Goal: Task Accomplishment & Management: Manage account settings

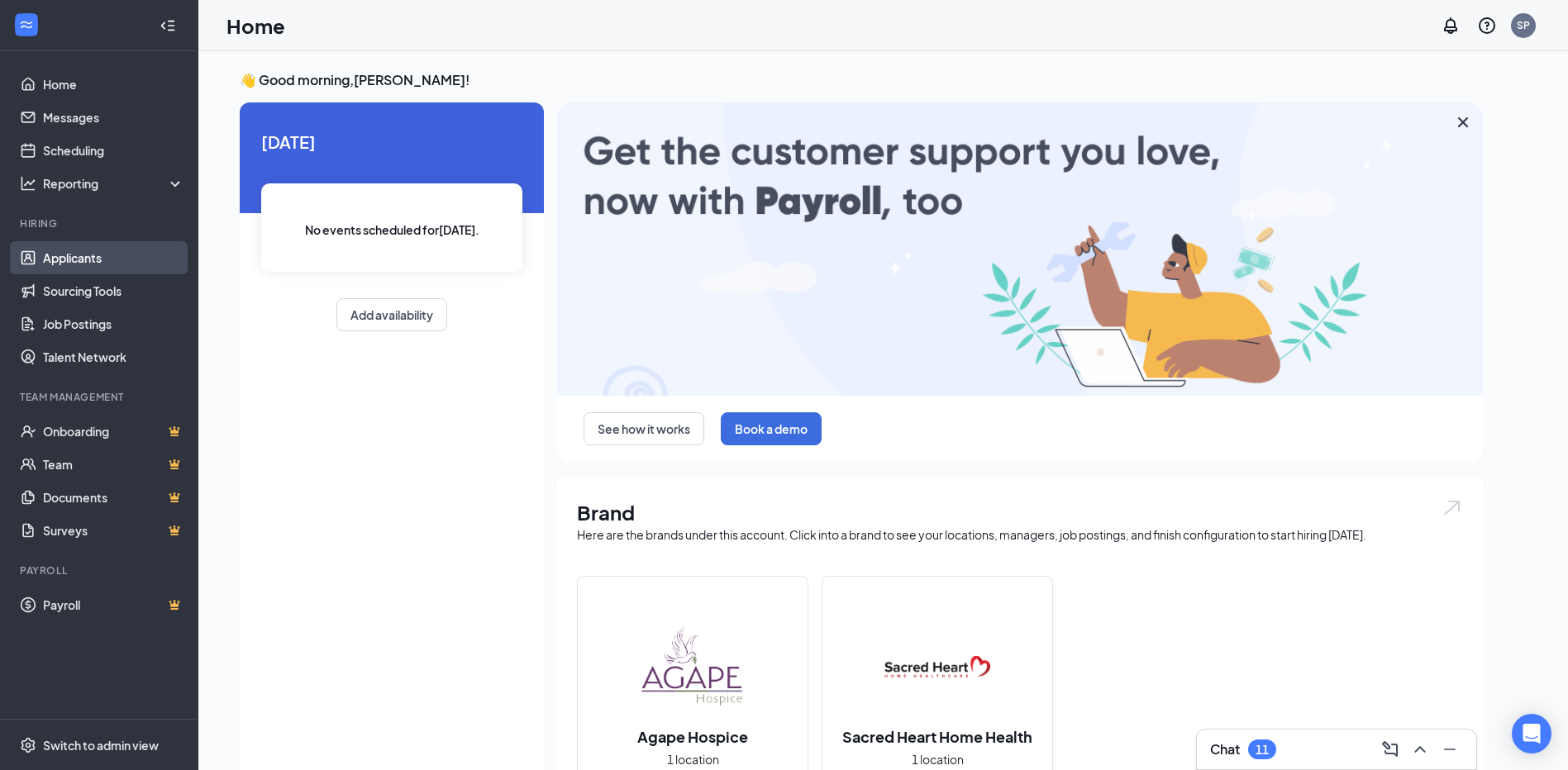
click at [59, 261] on link "Applicants" at bounding box center [113, 258] width 141 height 33
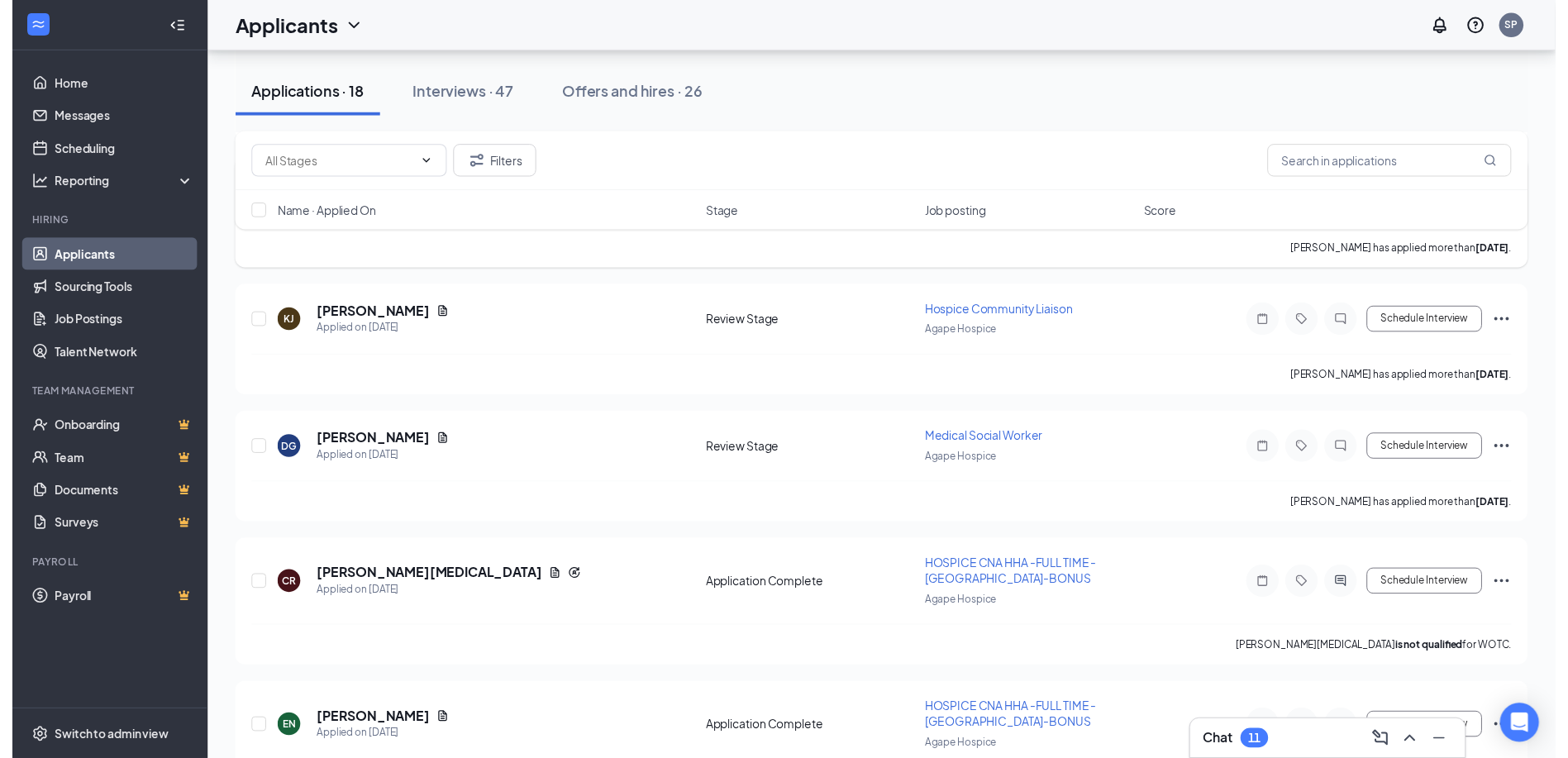
scroll to position [413, 0]
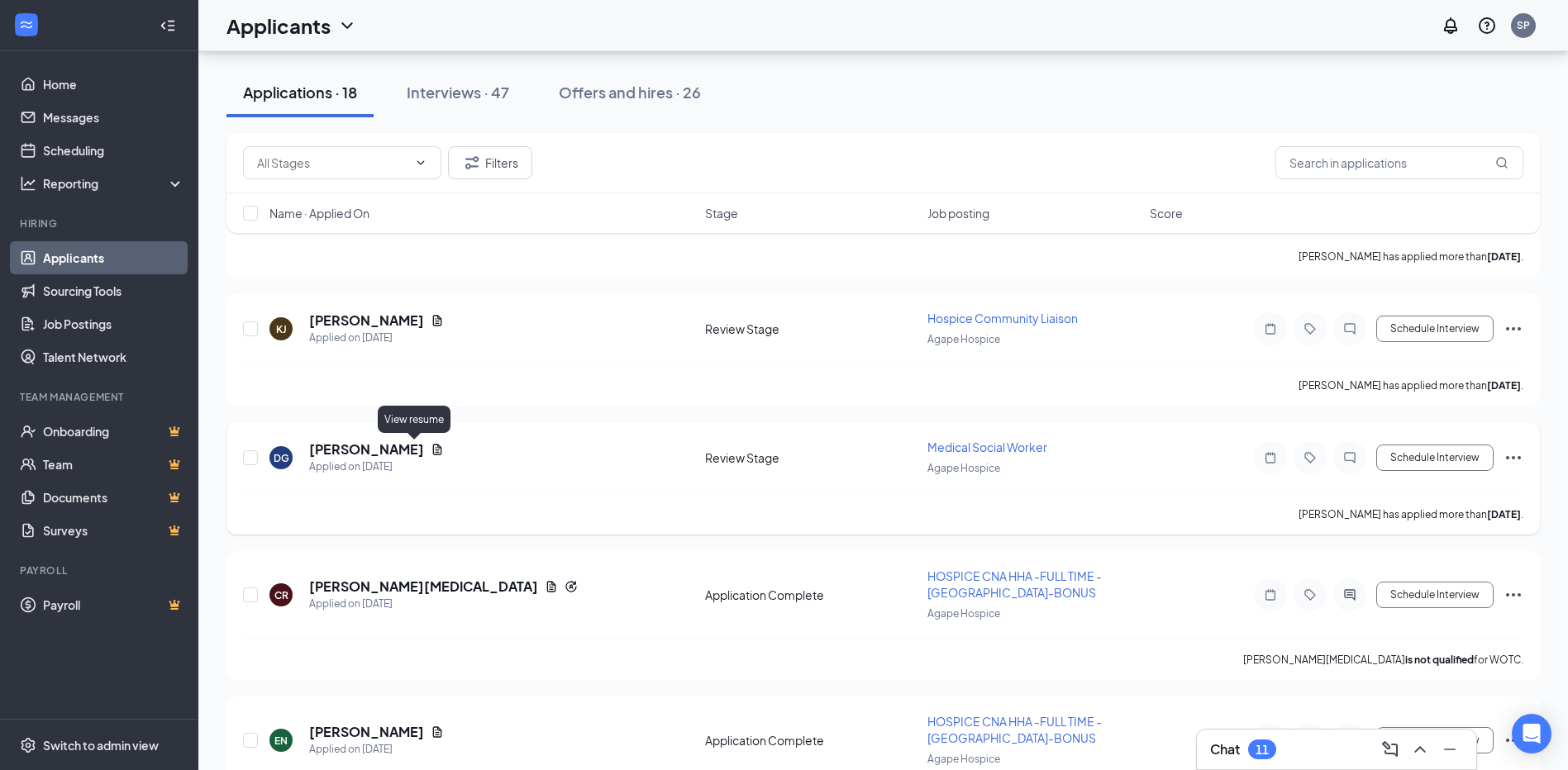
click at [431, 446] on icon "Document" at bounding box center [437, 450] width 13 height 13
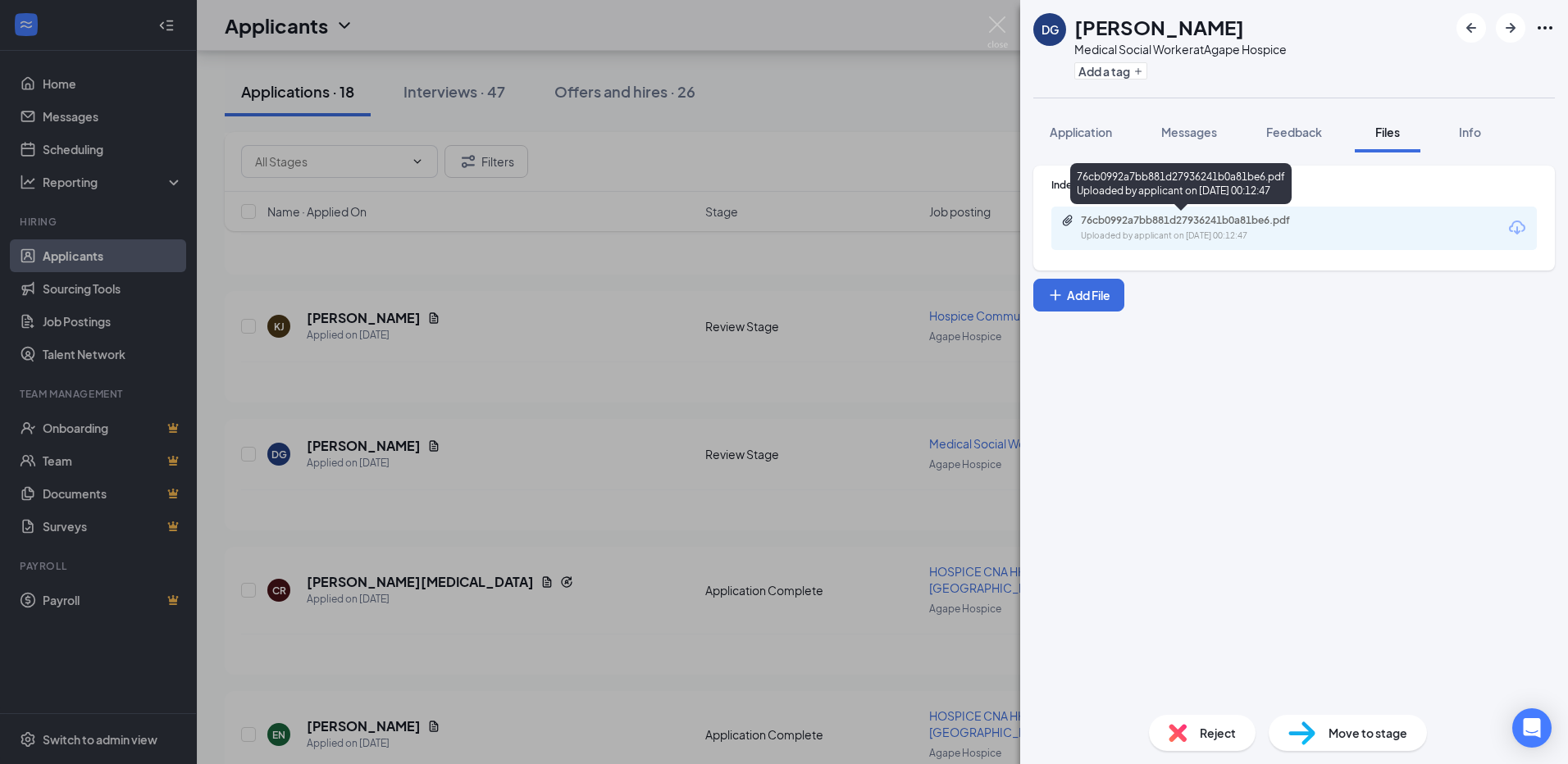
click at [1168, 236] on div "Uploaded by applicant on [DATE] 00:12:47" at bounding box center [1204, 236] width 246 height 13
click at [370, 460] on div "DG [PERSON_NAME] Medical Social Worker at Agape Hospice Add a tag Application M…" at bounding box center [784, 382] width 1568 height 764
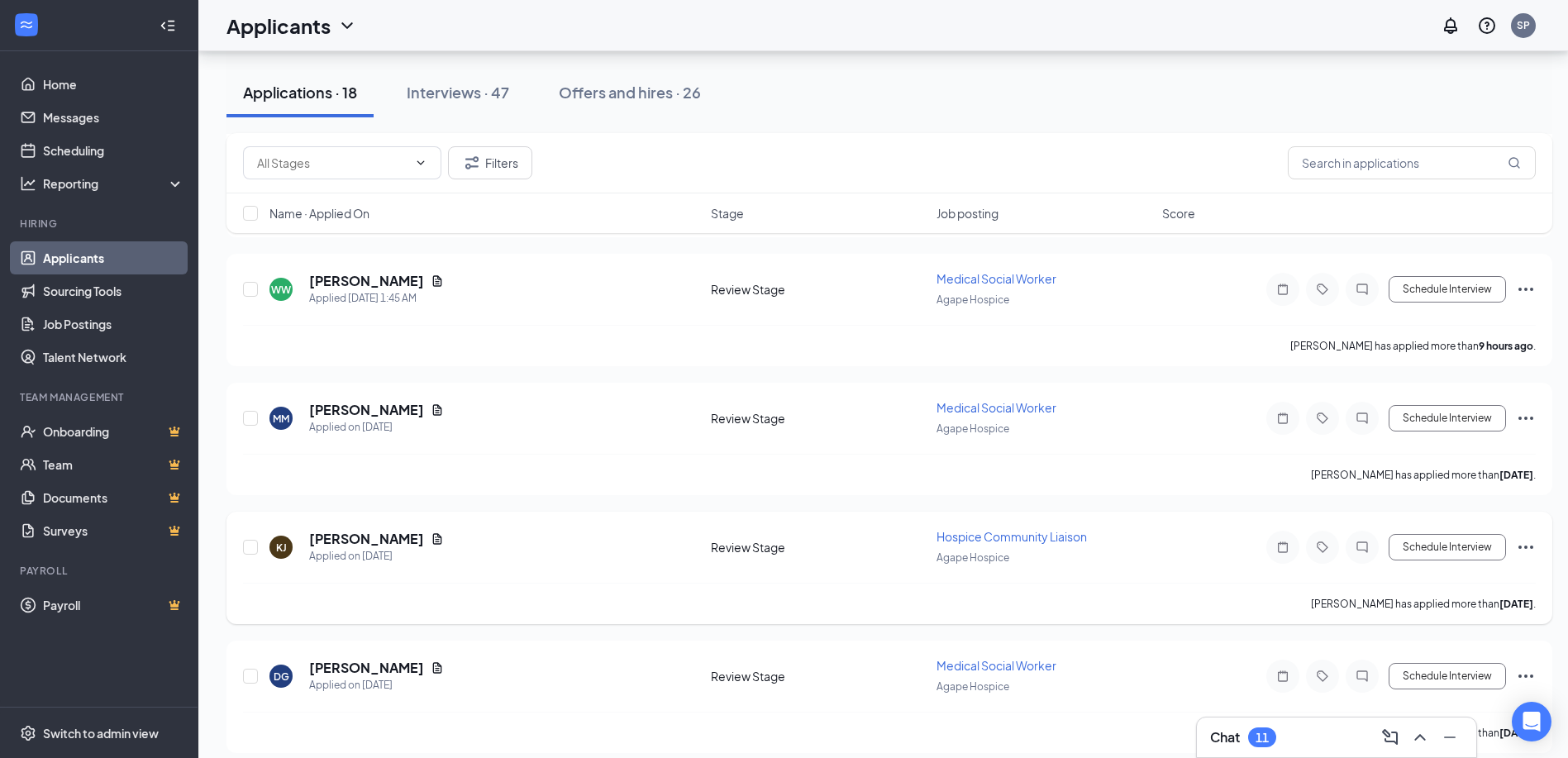
scroll to position [165, 0]
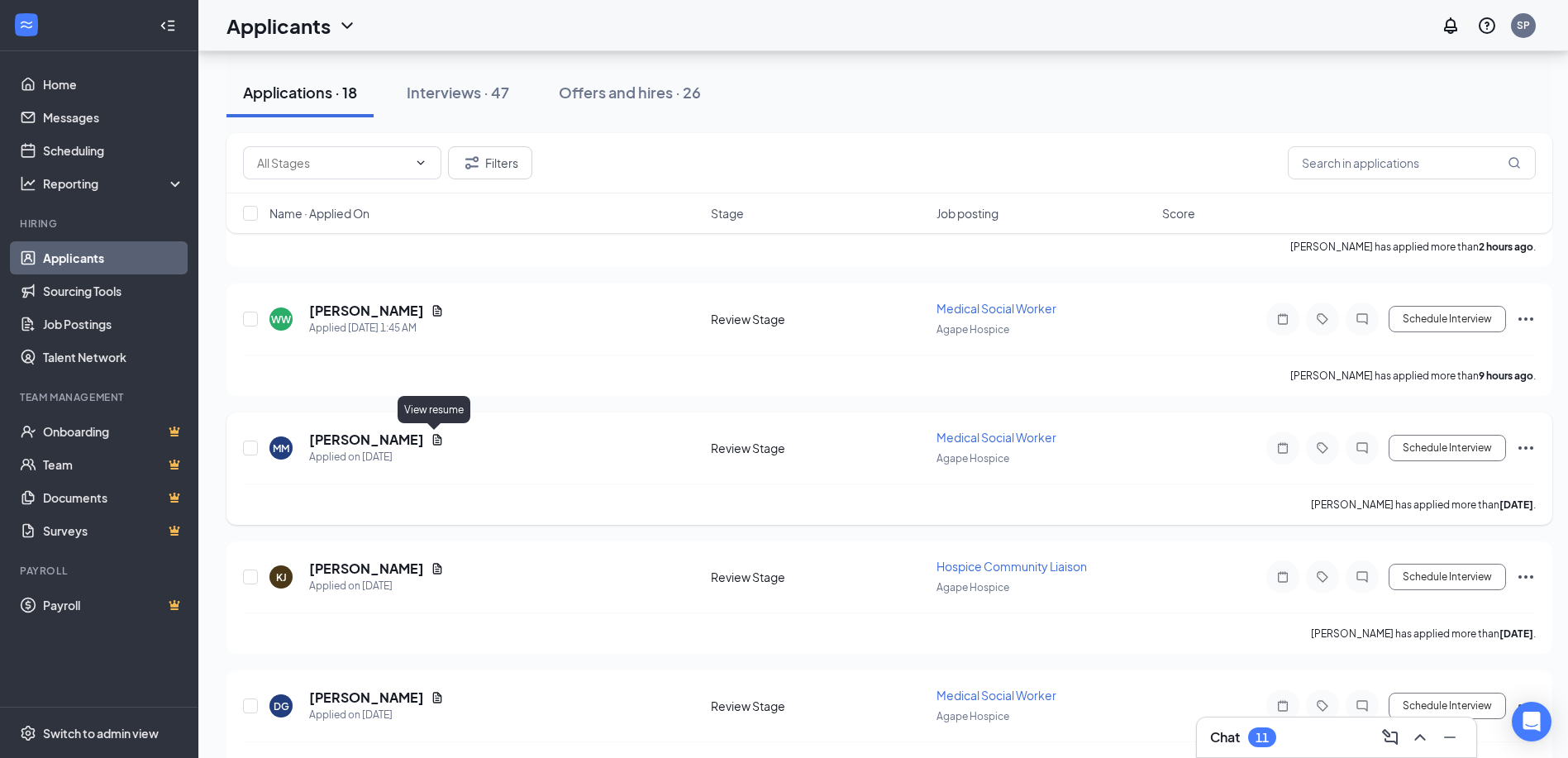
click at [433, 438] on icon "Document" at bounding box center [437, 438] width 9 height 10
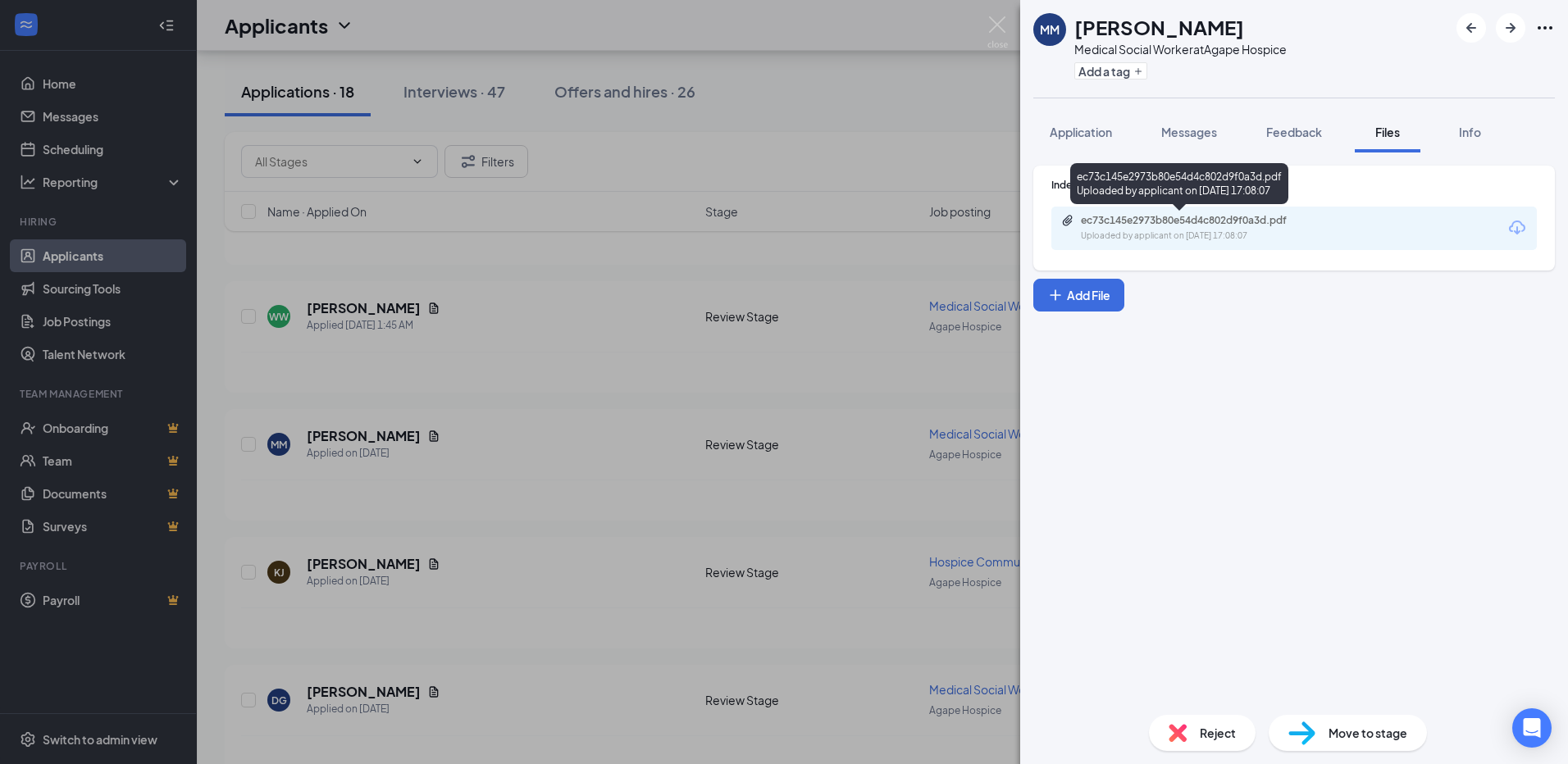
click at [1188, 222] on div "ec73c145e2973b80e54d4c802d9f0a3d.pdf" at bounding box center [1195, 220] width 230 height 13
click at [617, 312] on div "MM [PERSON_NAME] Medical Social Worker at Agape Hospice Add a tag Application M…" at bounding box center [784, 382] width 1568 height 764
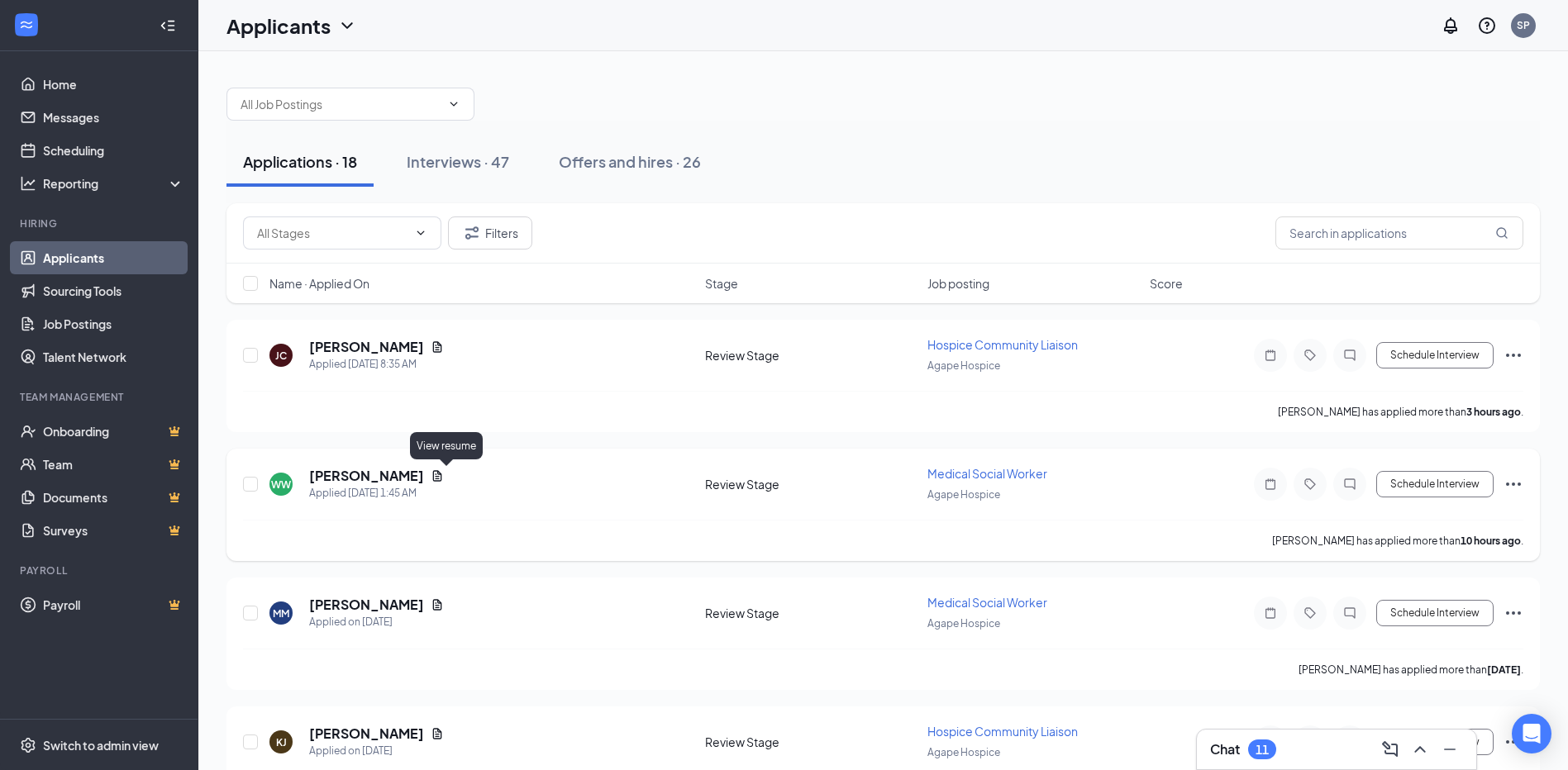
click at [442, 477] on icon "Document" at bounding box center [437, 475] width 9 height 10
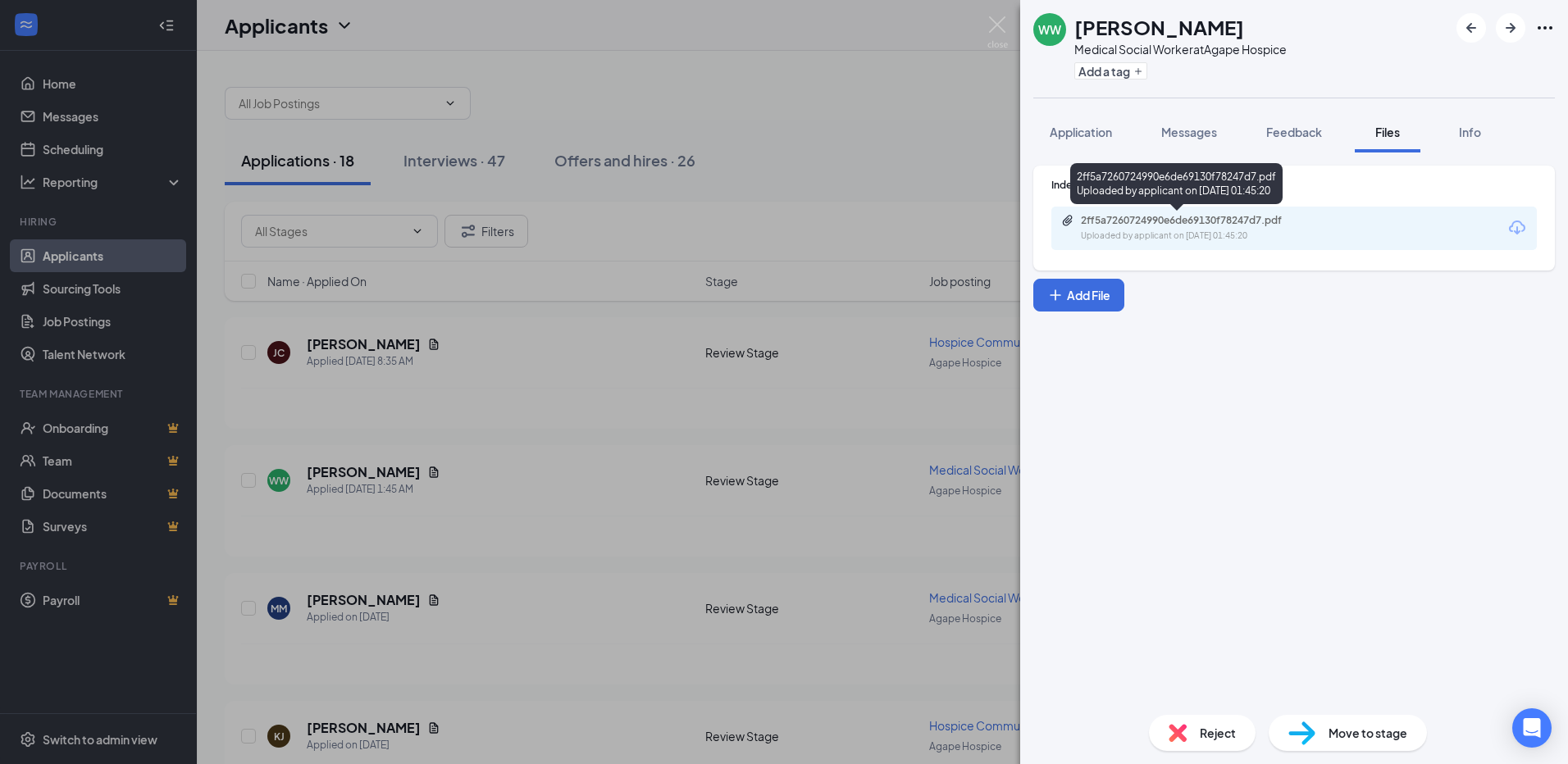
click at [1197, 233] on div "Uploaded by applicant on [DATE] 01:45:20" at bounding box center [1204, 236] width 246 height 13
click at [997, 24] on img at bounding box center [997, 33] width 20 height 32
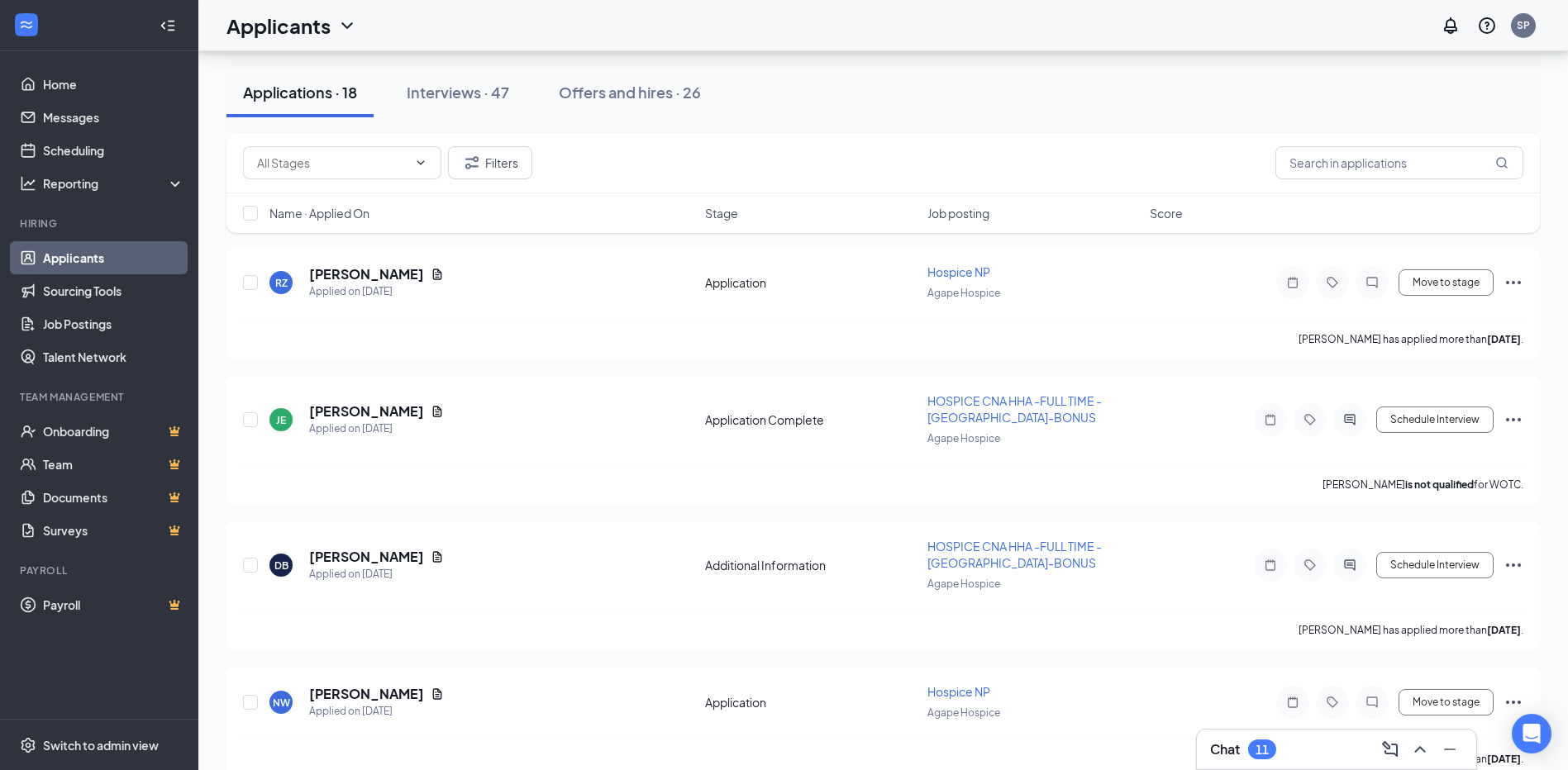
scroll to position [1157, 0]
click at [470, 99] on div "Interviews · 47" at bounding box center [457, 92] width 102 height 21
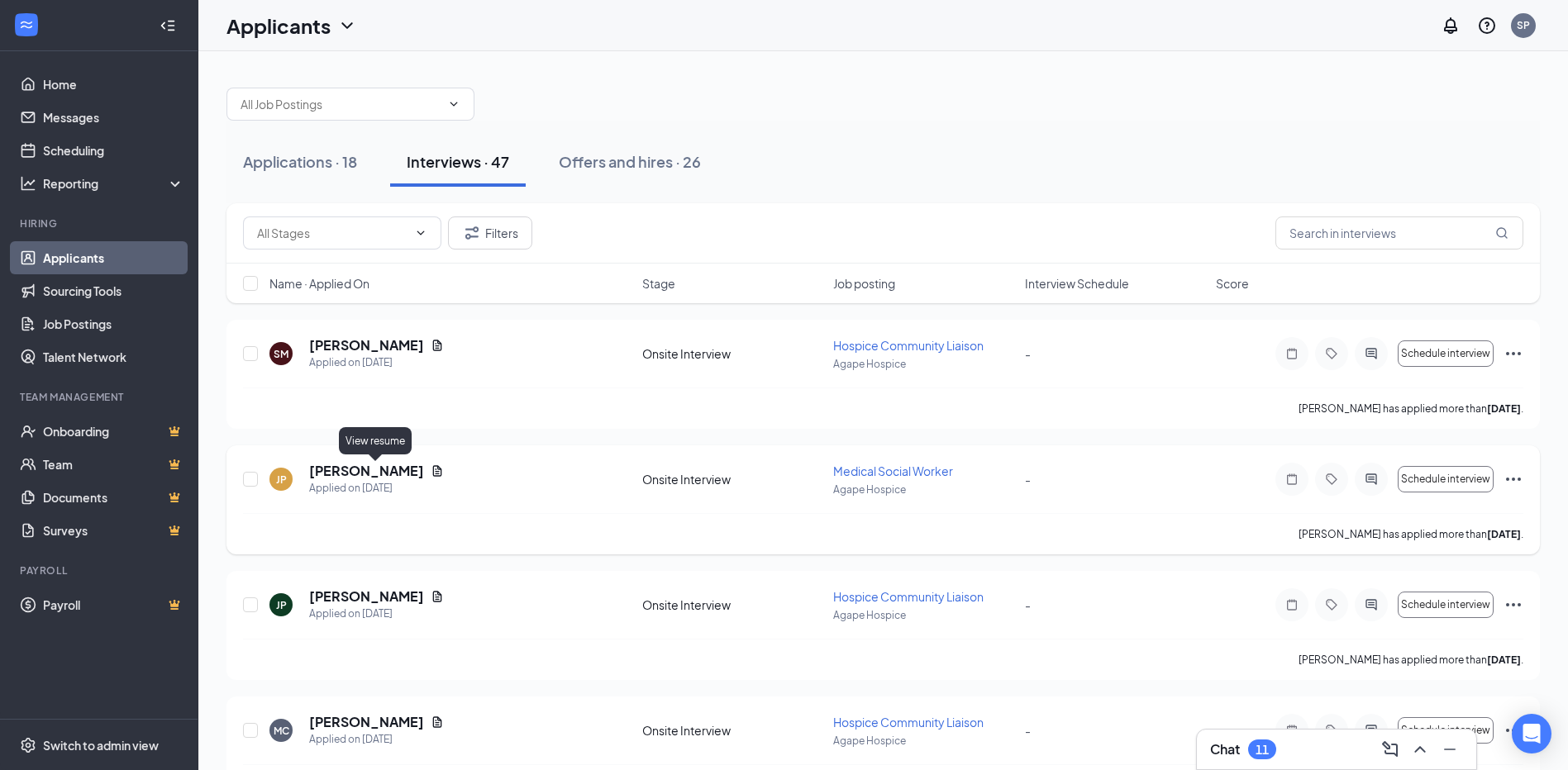
click at [431, 468] on icon "Document" at bounding box center [437, 471] width 13 height 13
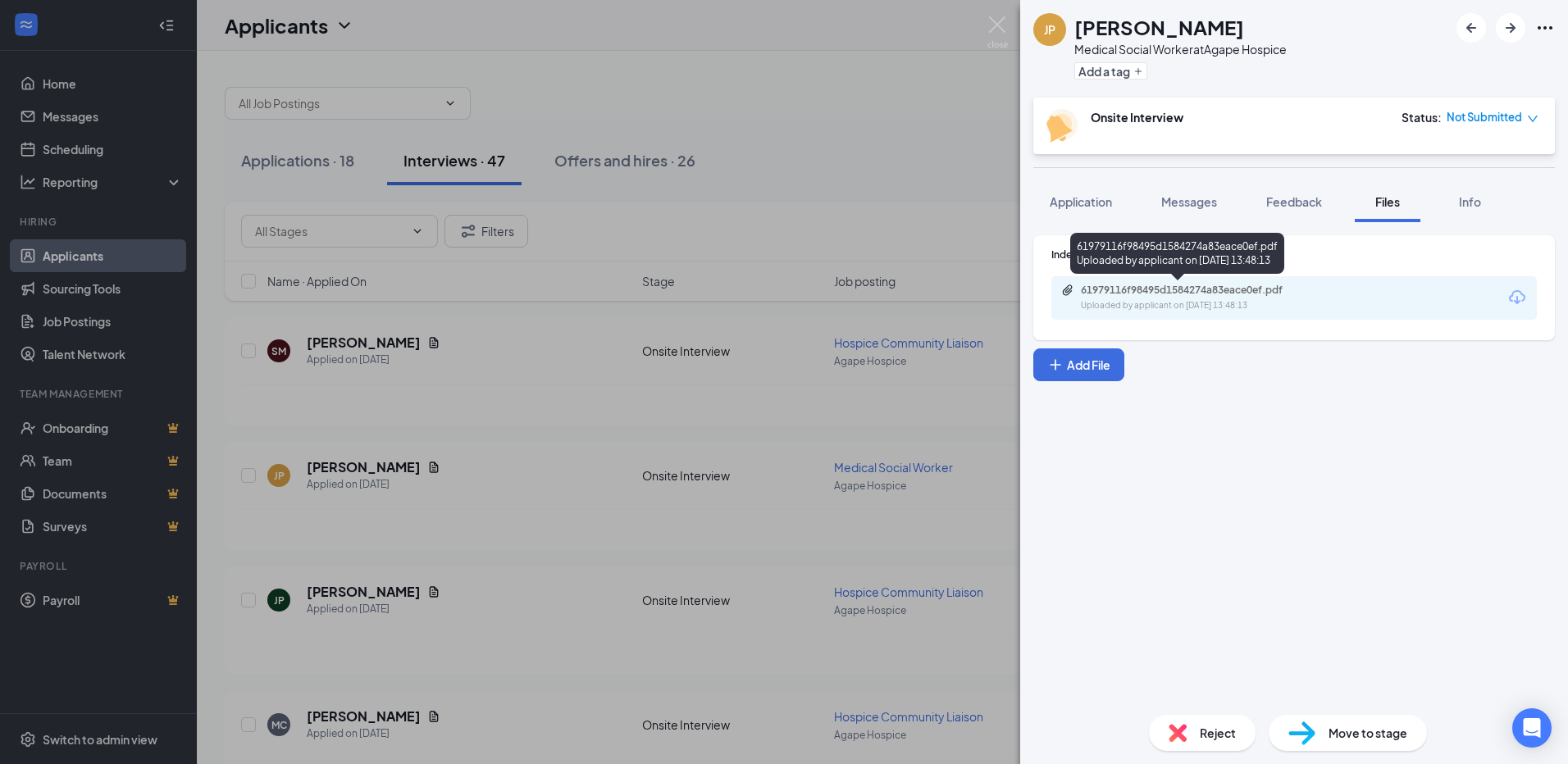
click at [1114, 296] on div "61979116f98495d1584274a83eace0ef.pdf" at bounding box center [1195, 290] width 230 height 13
